Goal: Check status: Check status

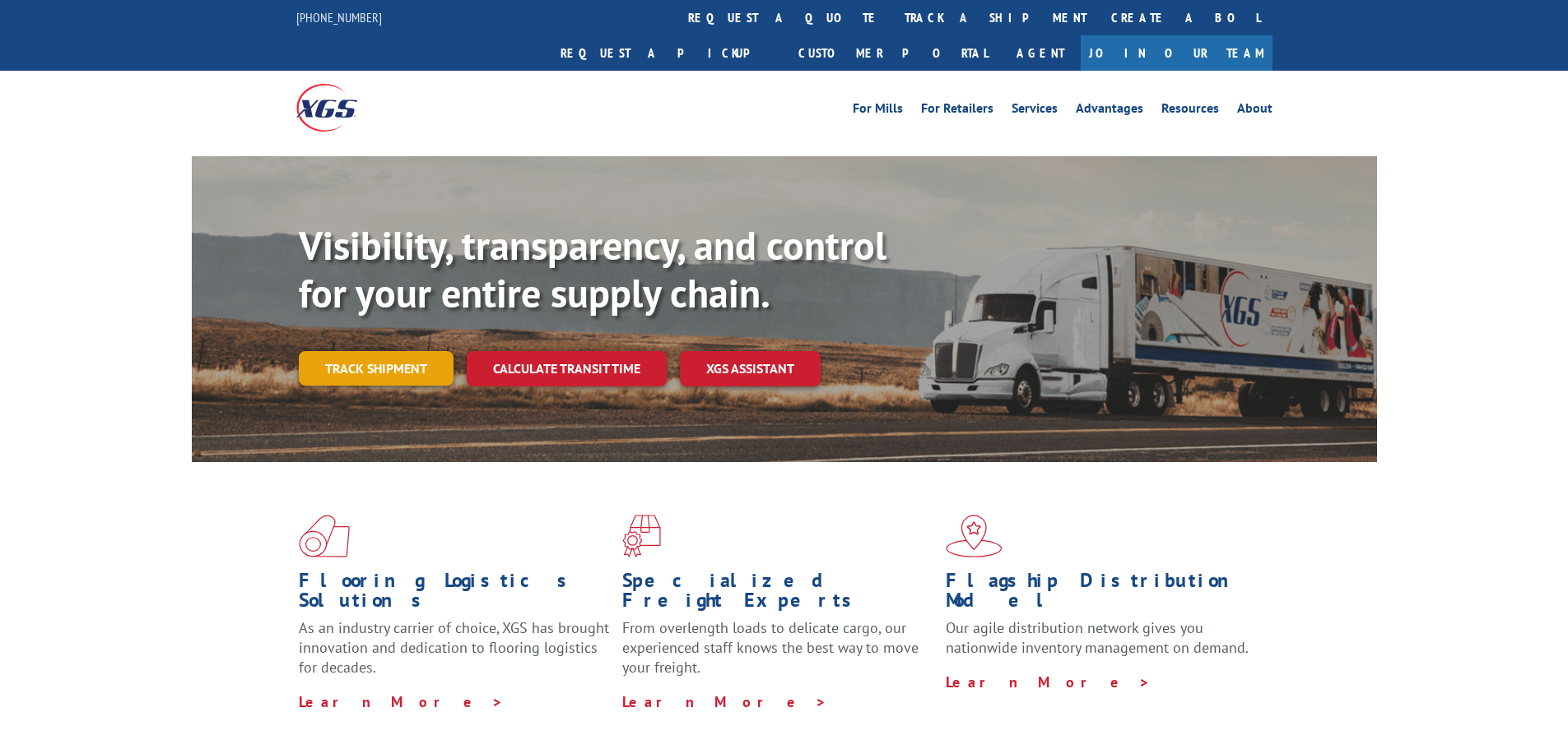
click at [434, 352] on link "Track shipment" at bounding box center [375, 368] width 154 height 35
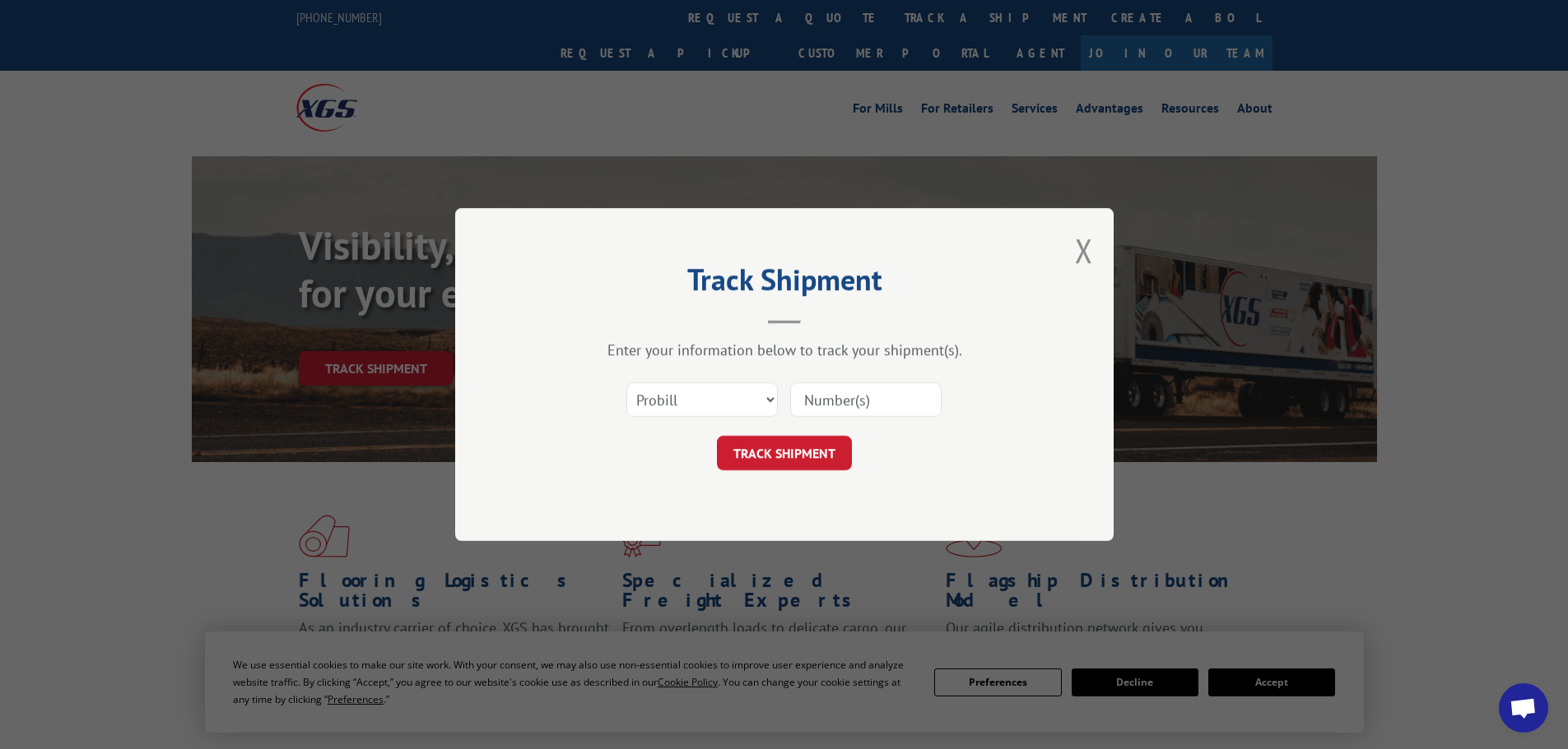
click at [870, 408] on input at bounding box center [865, 399] width 152 height 35
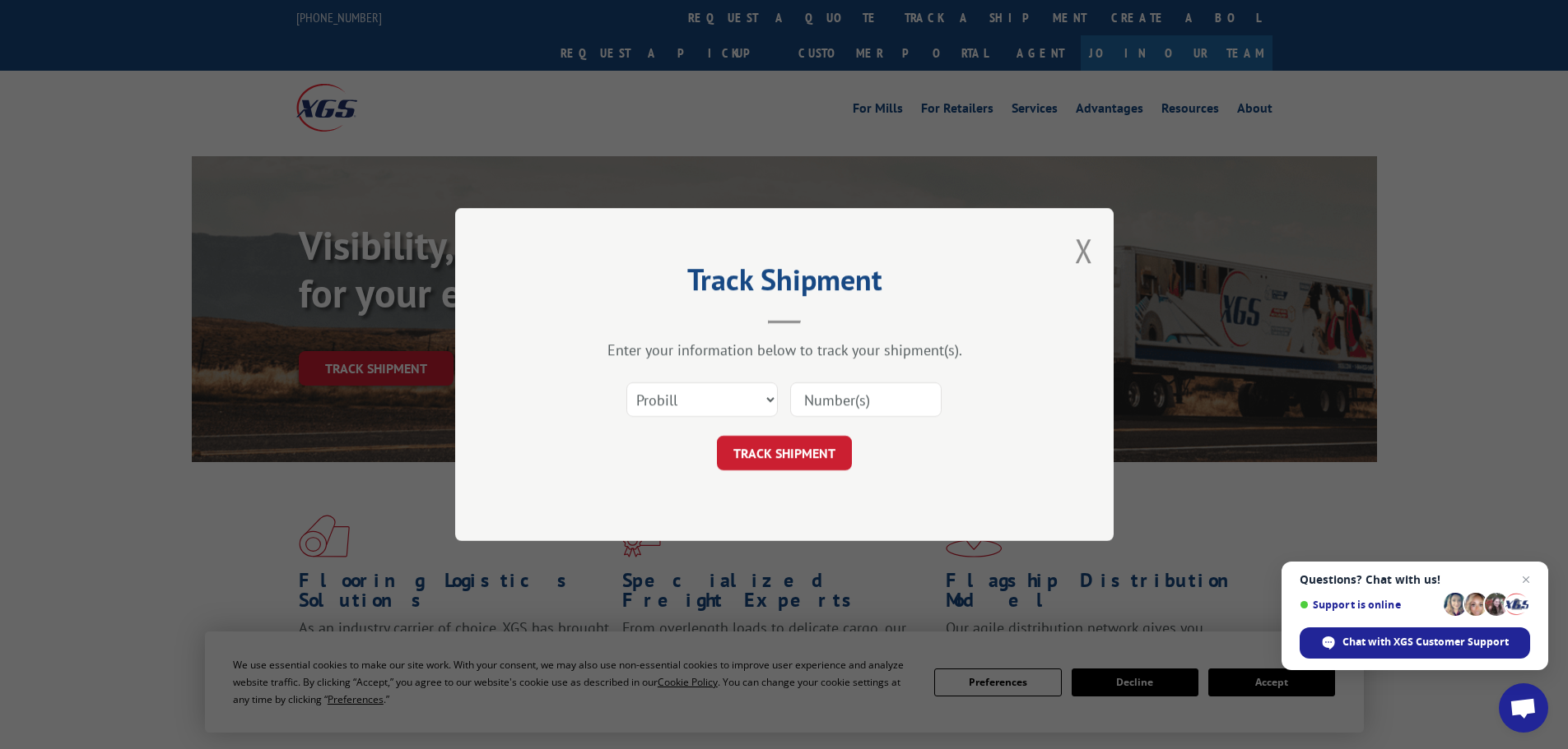
paste input "7053458"
type input "7053458"
click at [826, 446] on button "TRACK SHIPMENT" at bounding box center [784, 453] width 135 height 35
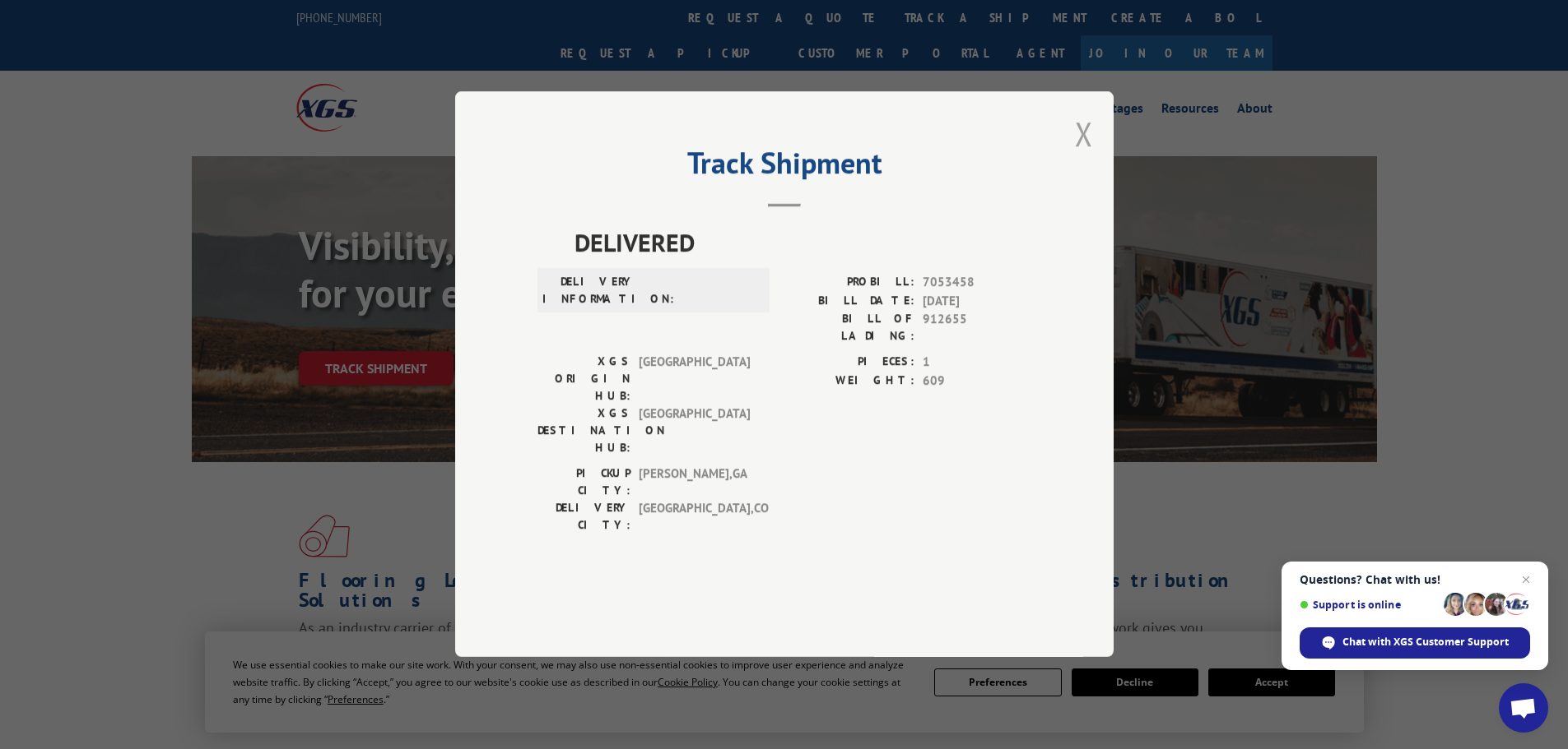
click at [1082, 155] on button "Close modal" at bounding box center [1083, 134] width 18 height 44
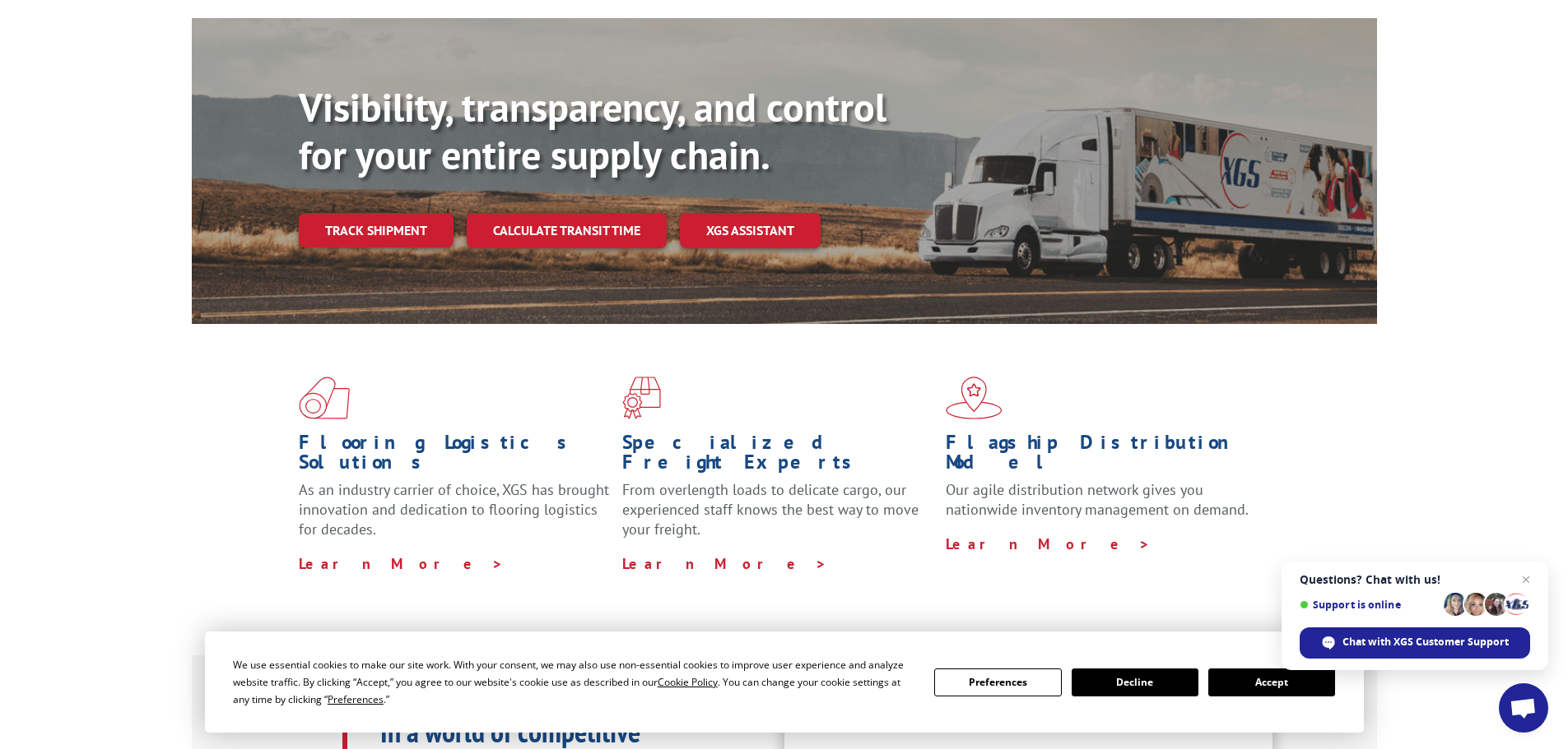
scroll to position [82, 0]
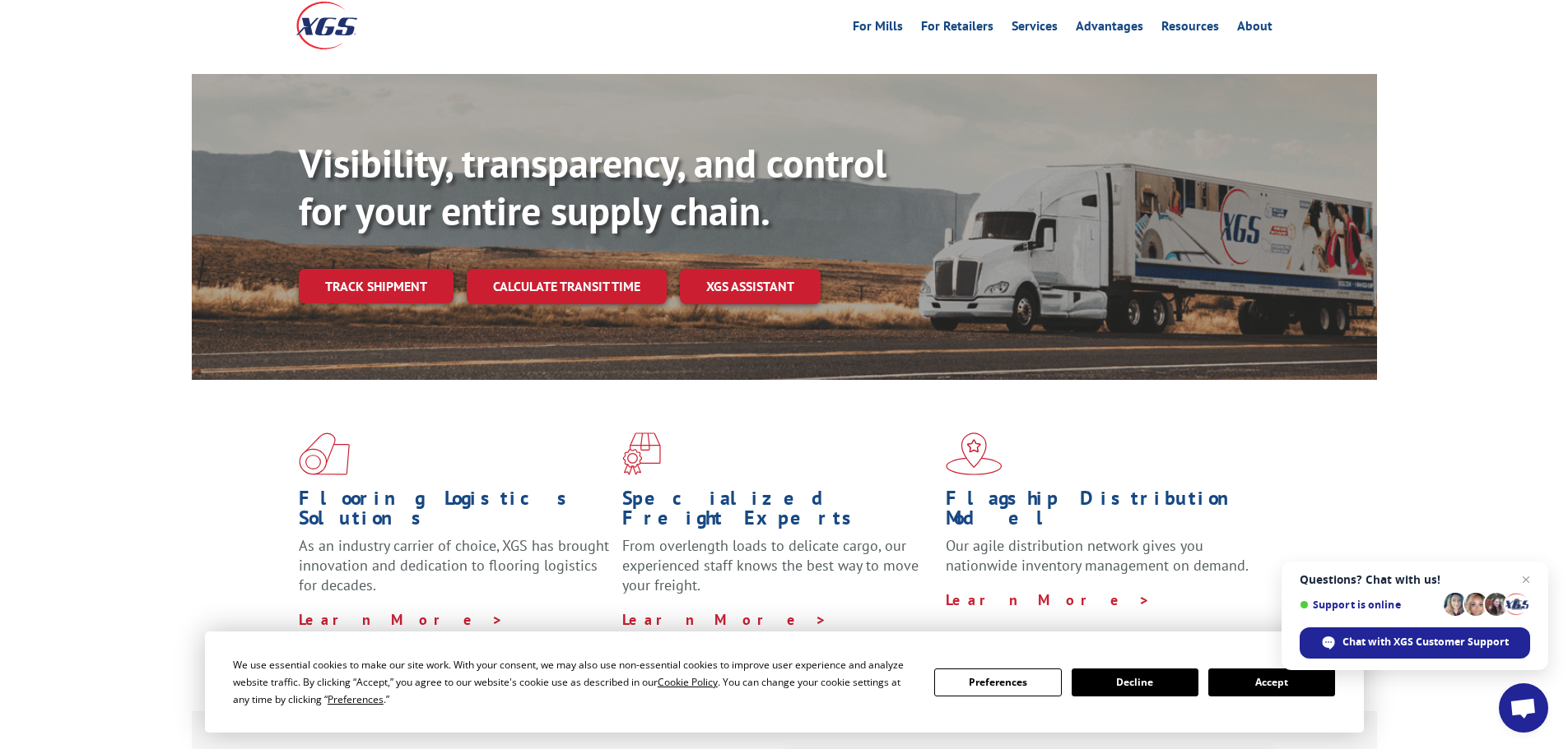
click at [1250, 684] on button "Accept" at bounding box center [1270, 683] width 126 height 28
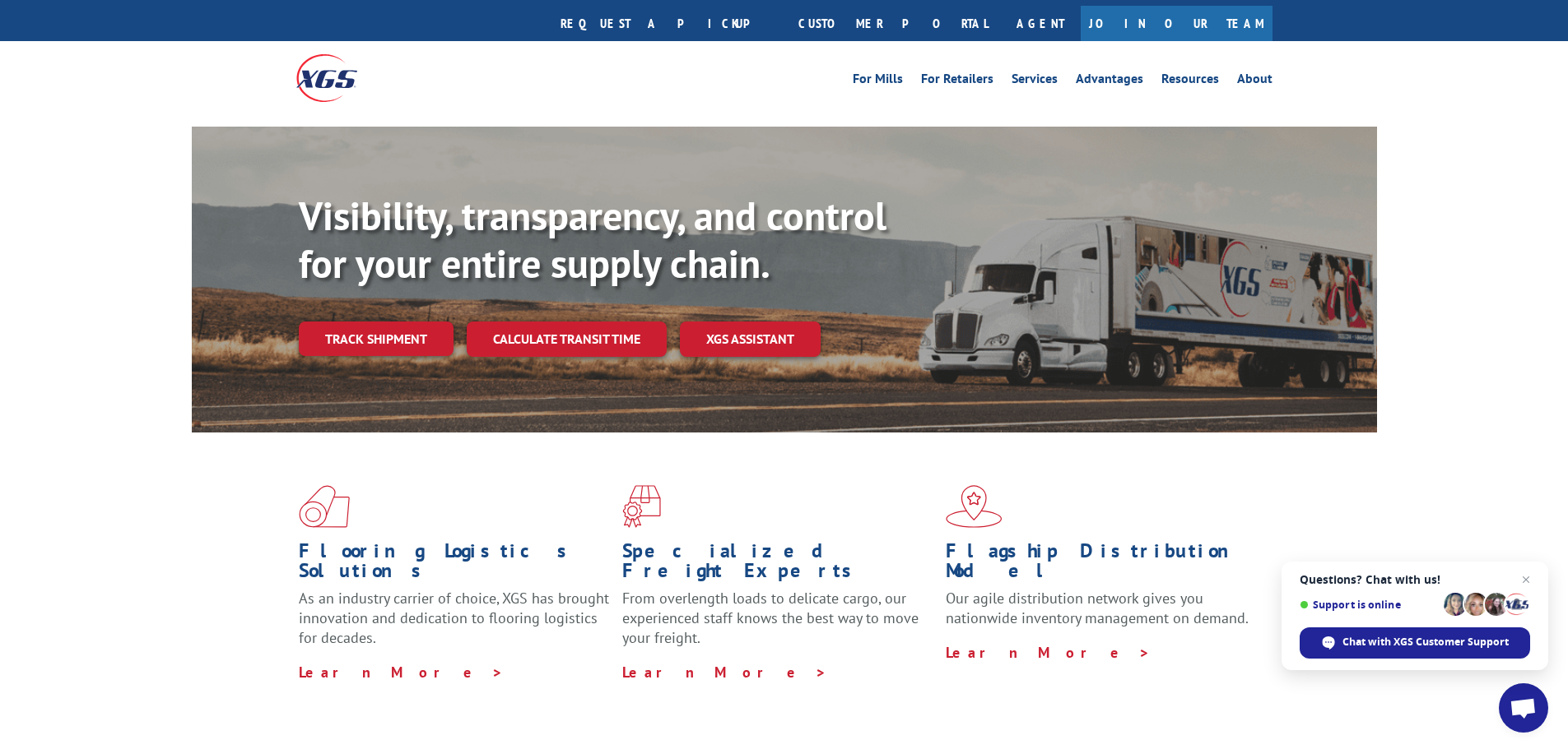
scroll to position [0, 0]
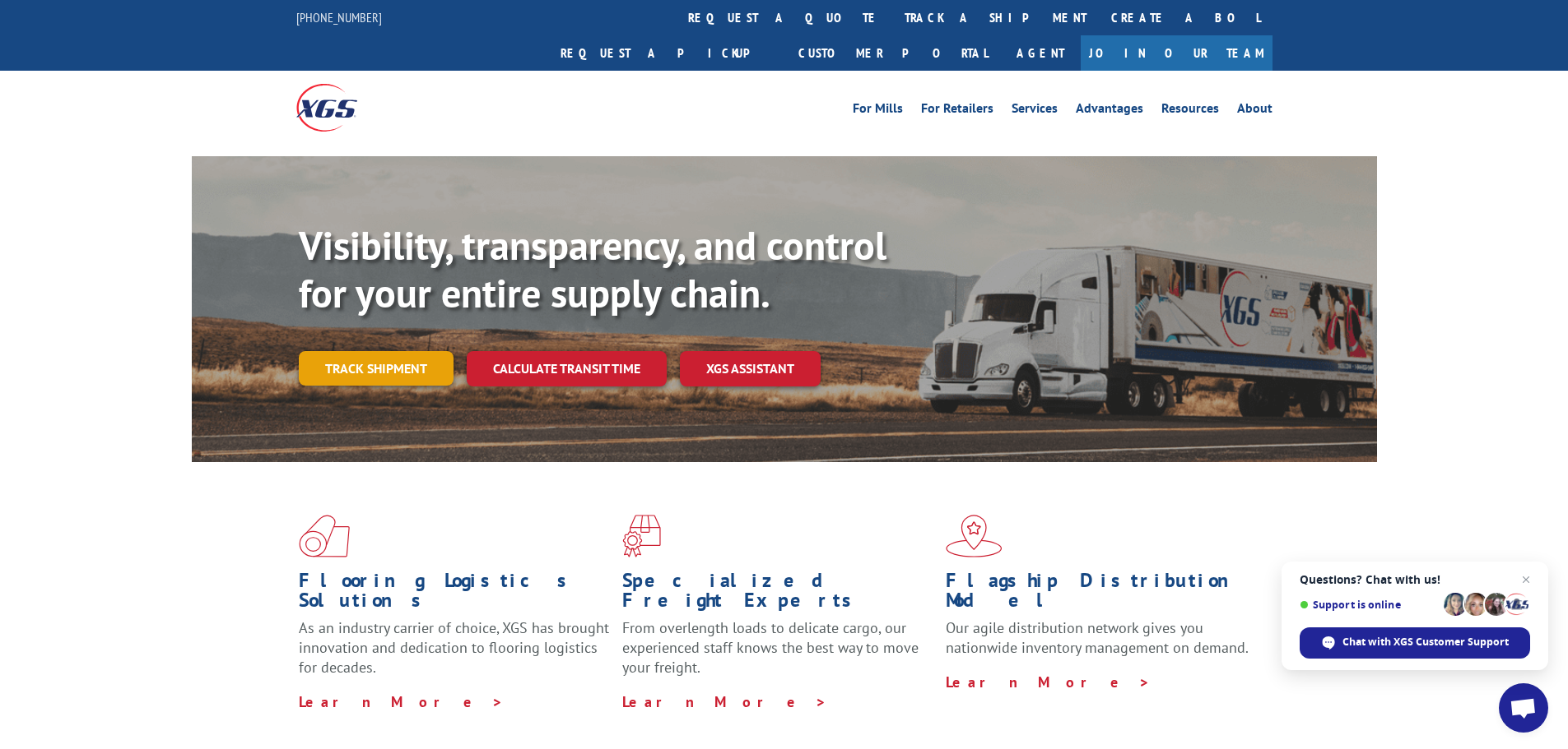
click at [422, 352] on link "Track shipment" at bounding box center [375, 368] width 154 height 35
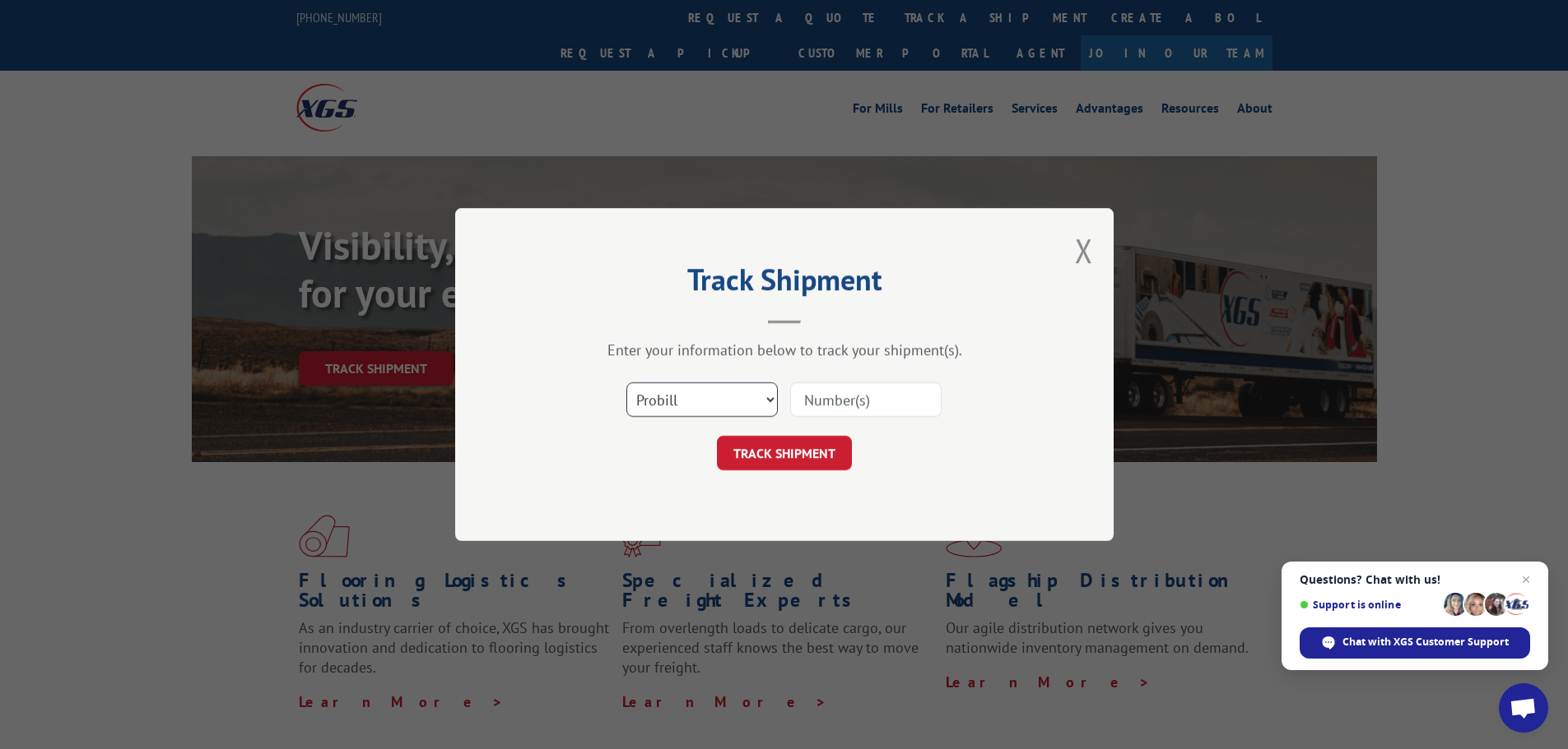
click at [708, 396] on select "Select category... Probill BOL PO" at bounding box center [702, 399] width 152 height 35
select select "bol"
click at [626, 382] on select "Select category... Probill BOL PO" at bounding box center [702, 399] width 152 height 35
click at [907, 422] on div "Select category... Probill BOL PO" at bounding box center [784, 399] width 494 height 54
click at [866, 412] on input at bounding box center [865, 399] width 152 height 35
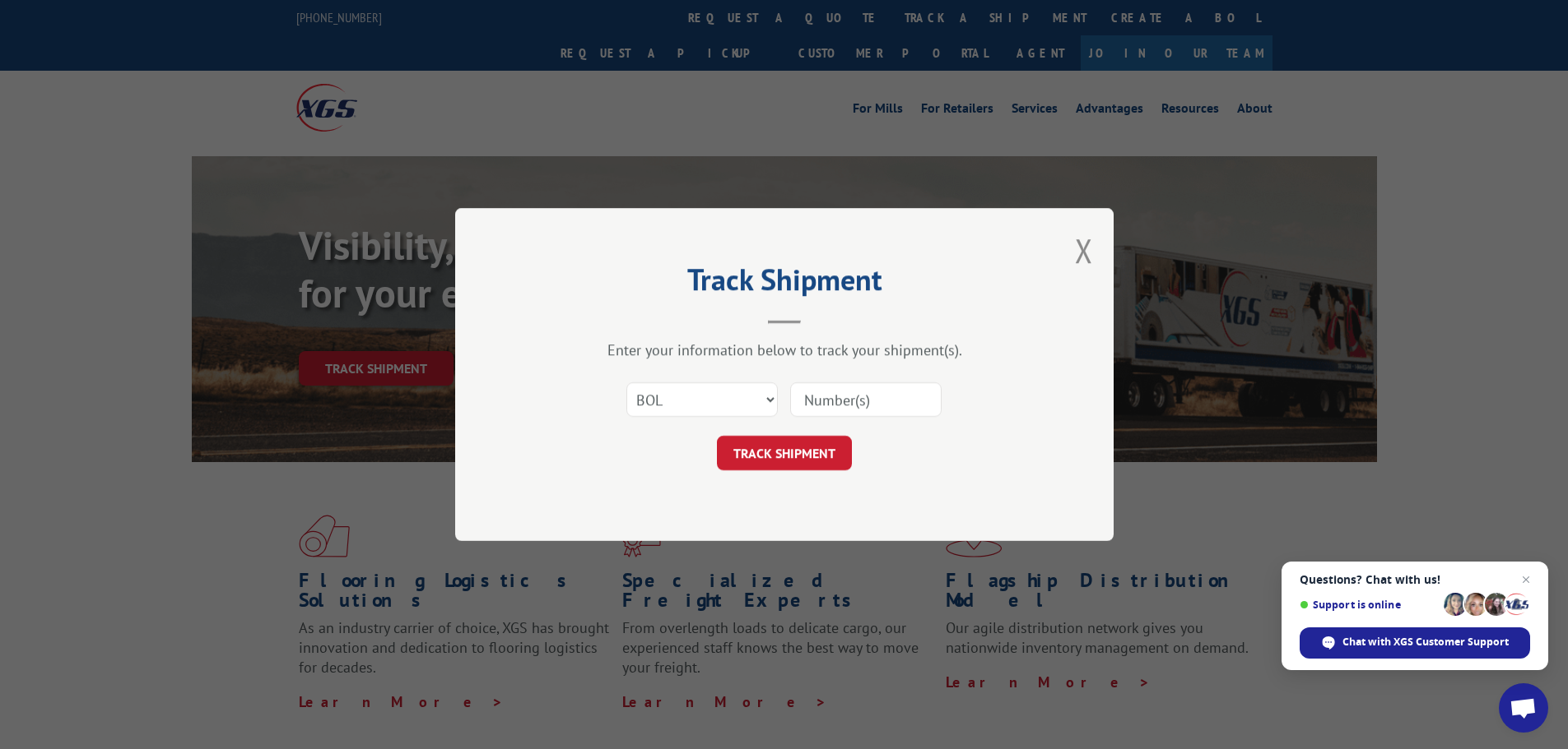
paste input "7053458"
type input "7053458"
click at [820, 453] on button "TRACK SHIPMENT" at bounding box center [784, 453] width 135 height 35
